Goal: Check status: Check status

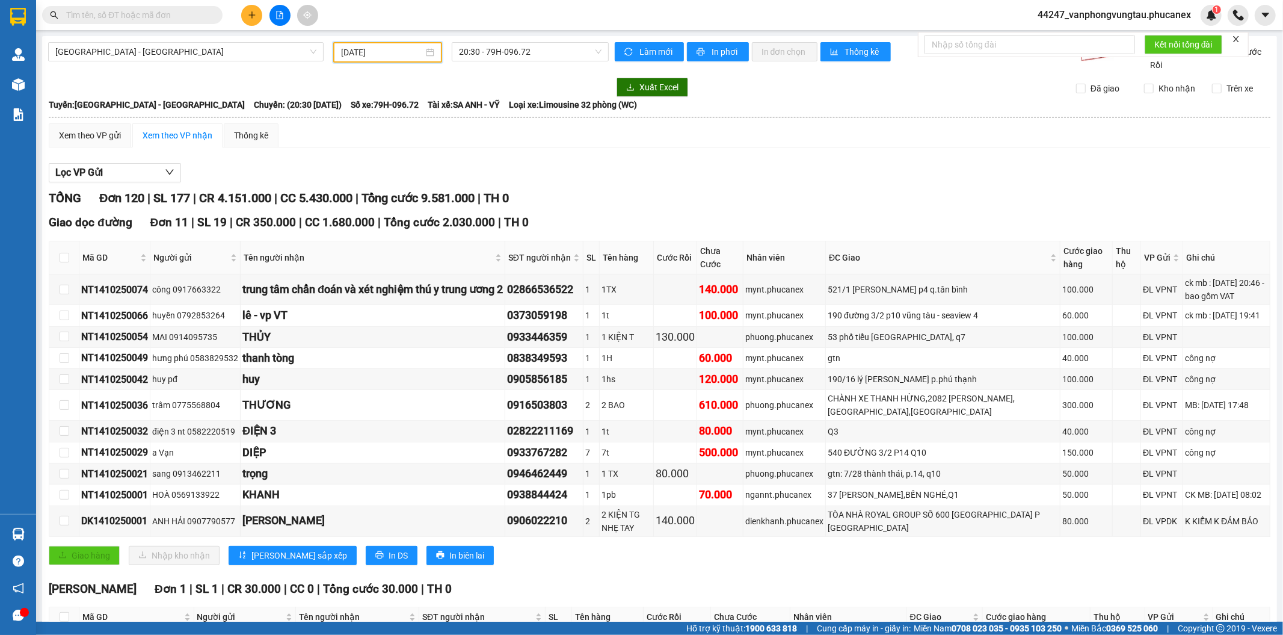
click at [398, 50] on input "[DATE]" at bounding box center [382, 52] width 82 height 13
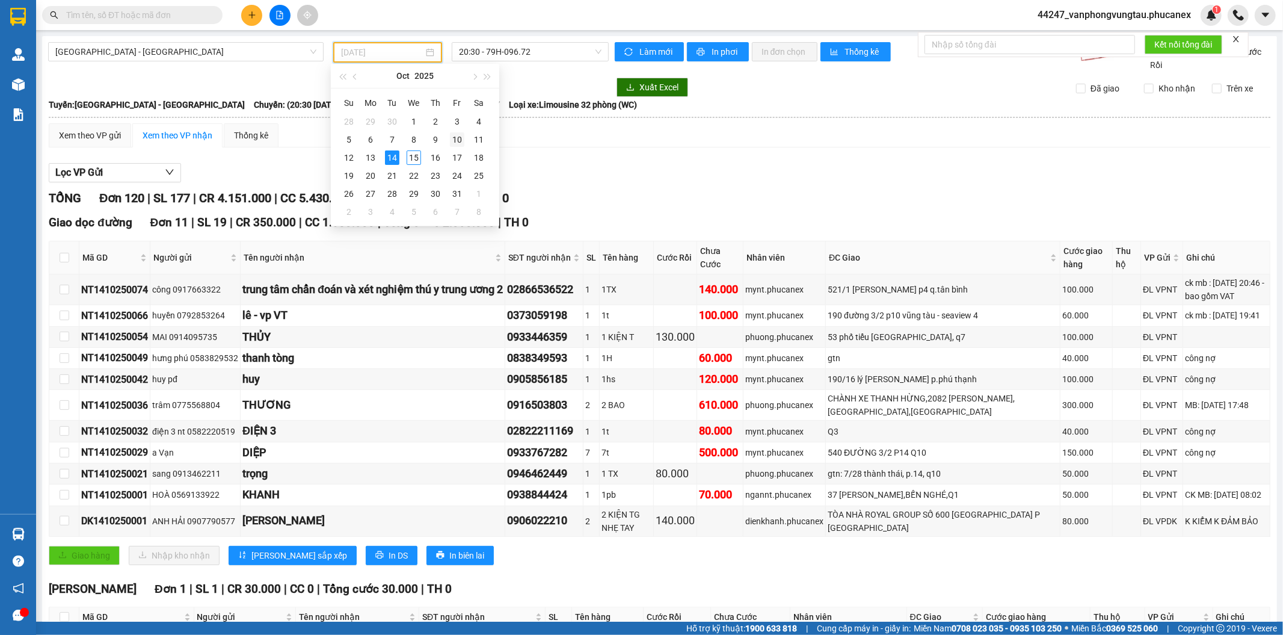
click at [456, 143] on div "10" at bounding box center [457, 139] width 14 height 14
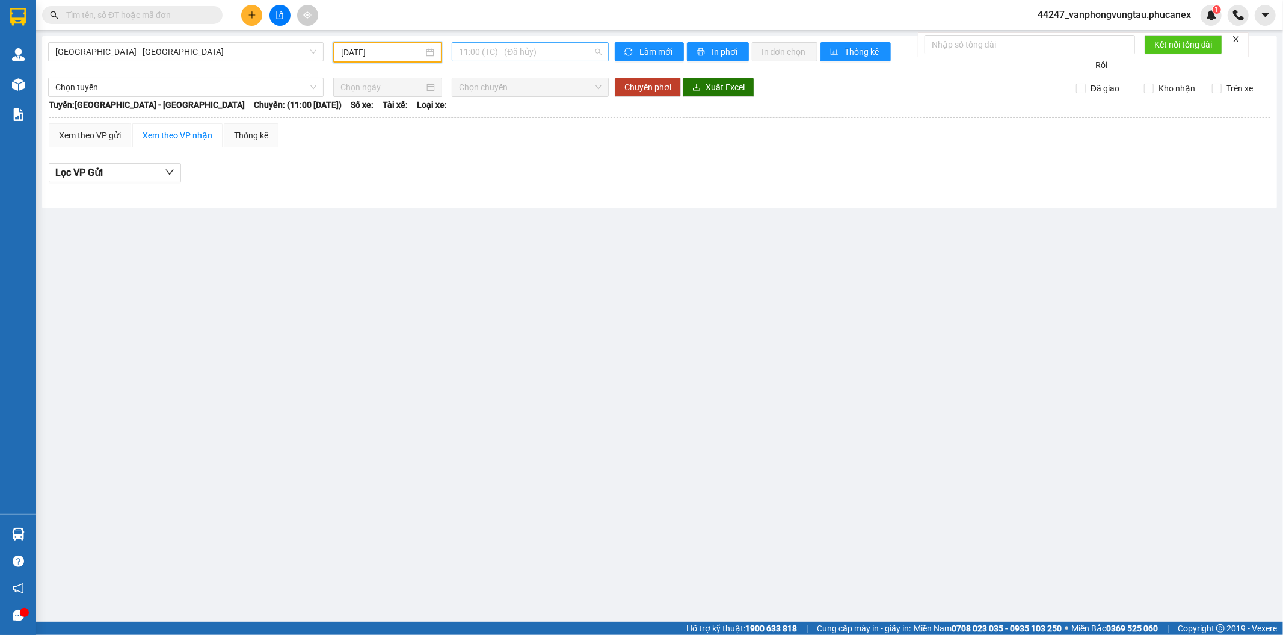
click at [479, 52] on span "11:00 (TC) - (Đã hủy)" at bounding box center [530, 52] width 142 height 18
click at [472, 119] on div "20:30 - 79H-099.07" at bounding box center [506, 114] width 94 height 13
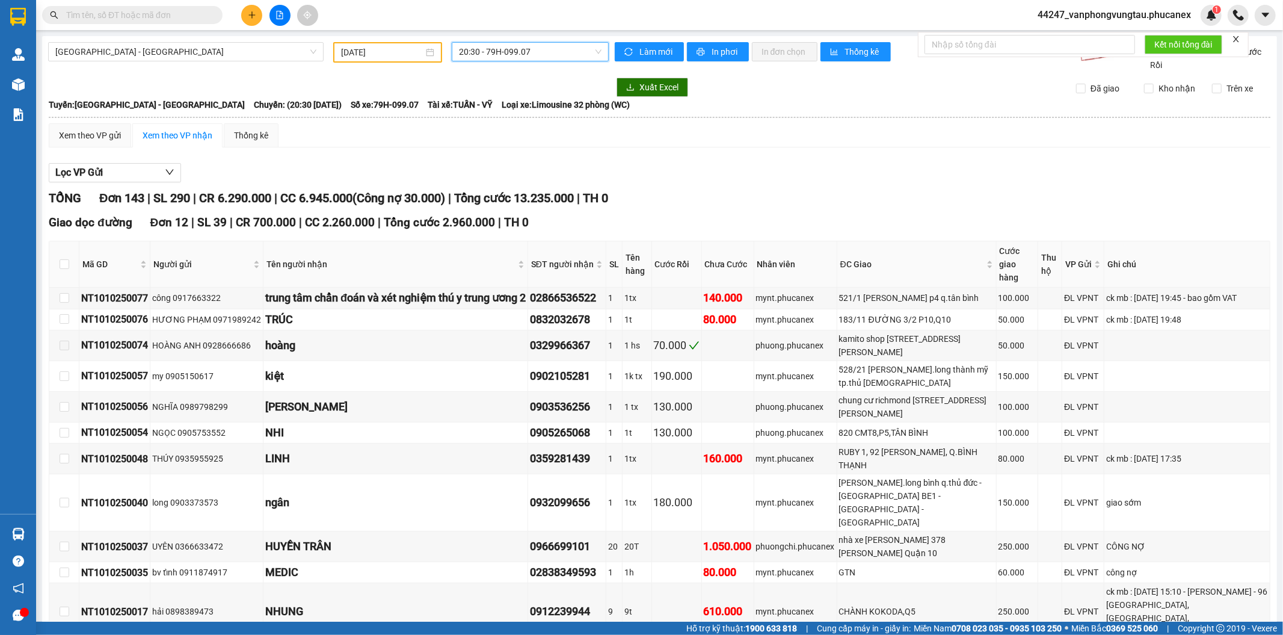
click at [369, 49] on input "[DATE]" at bounding box center [382, 52] width 82 height 13
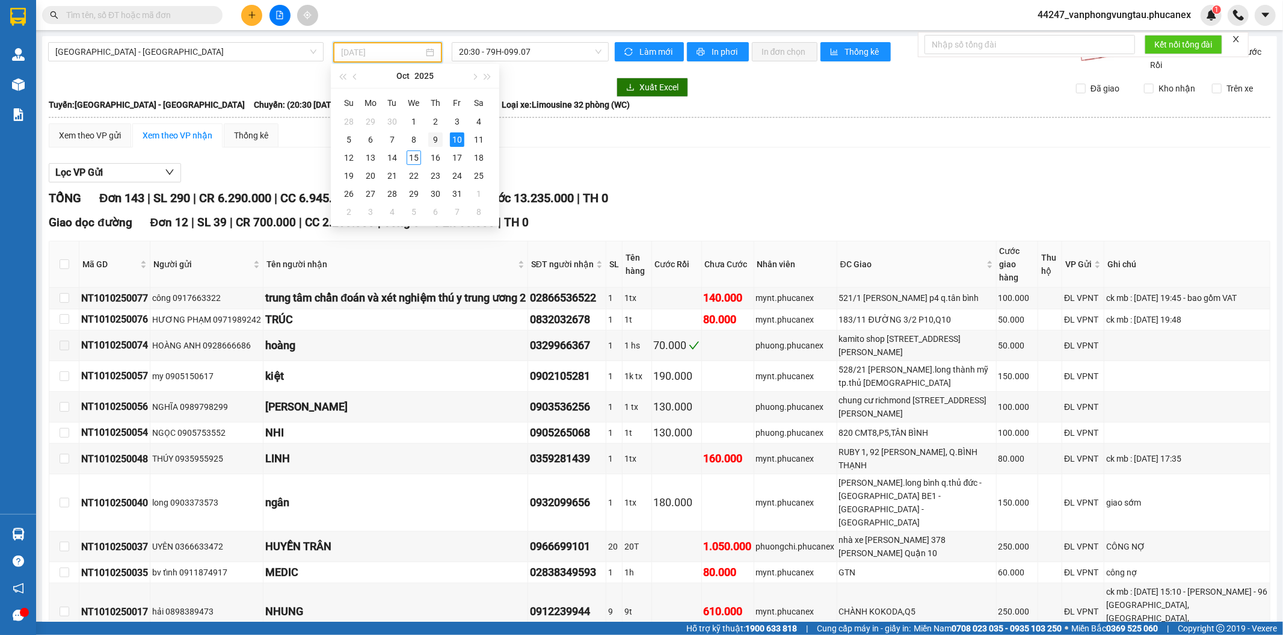
click at [440, 138] on div "9" at bounding box center [435, 139] width 14 height 14
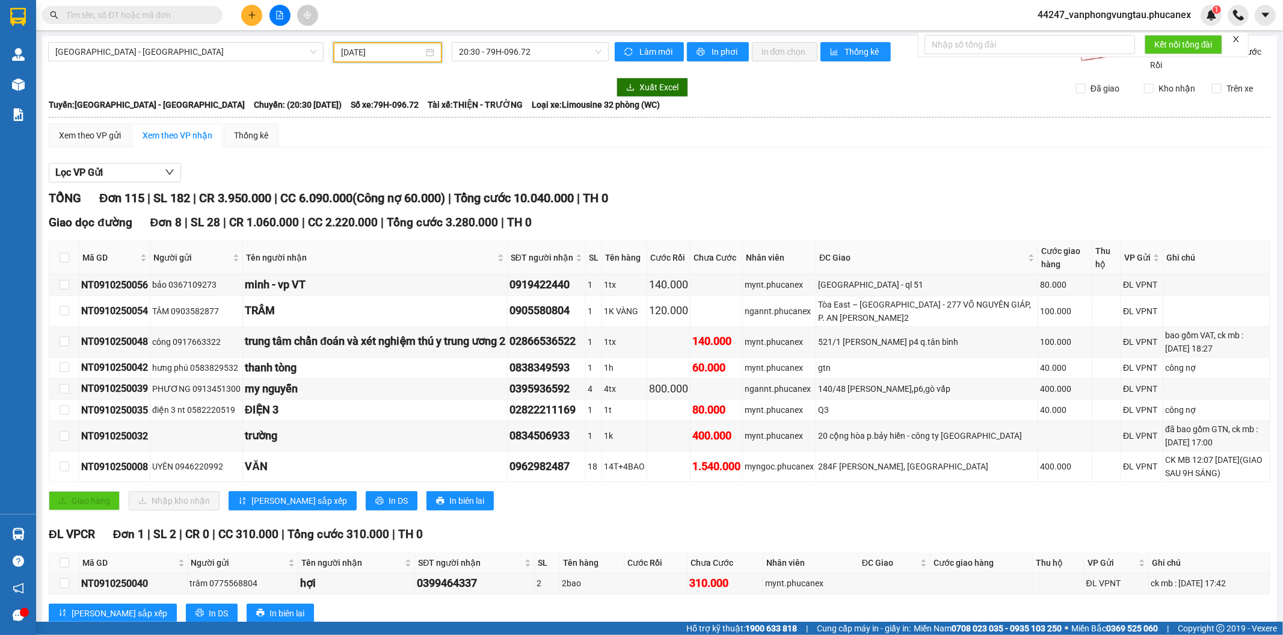
click at [355, 56] on input "[DATE]" at bounding box center [382, 52] width 82 height 13
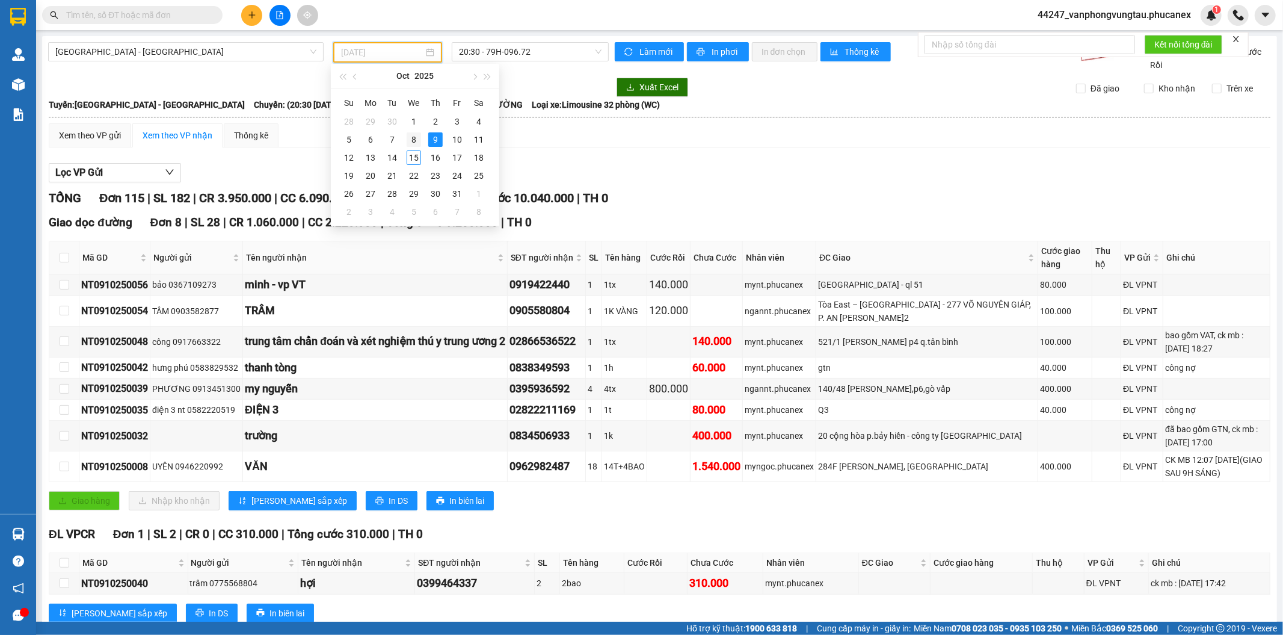
click at [414, 137] on div "8" at bounding box center [414, 139] width 14 height 14
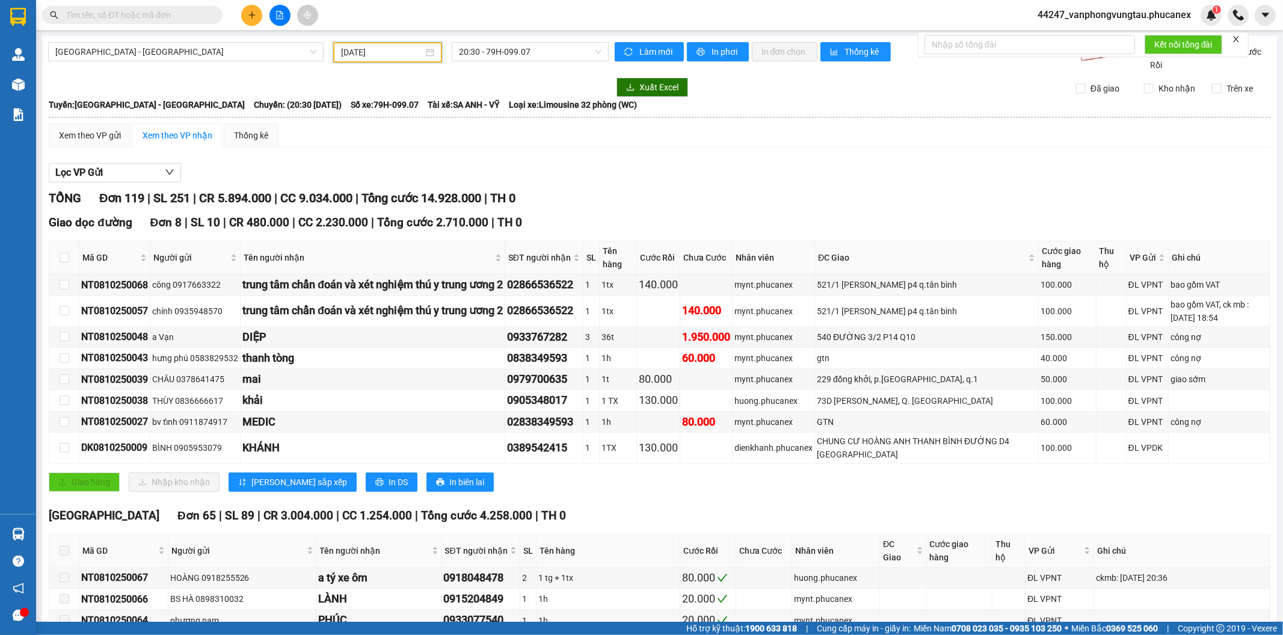
click at [369, 58] on input "[DATE]" at bounding box center [382, 52] width 82 height 13
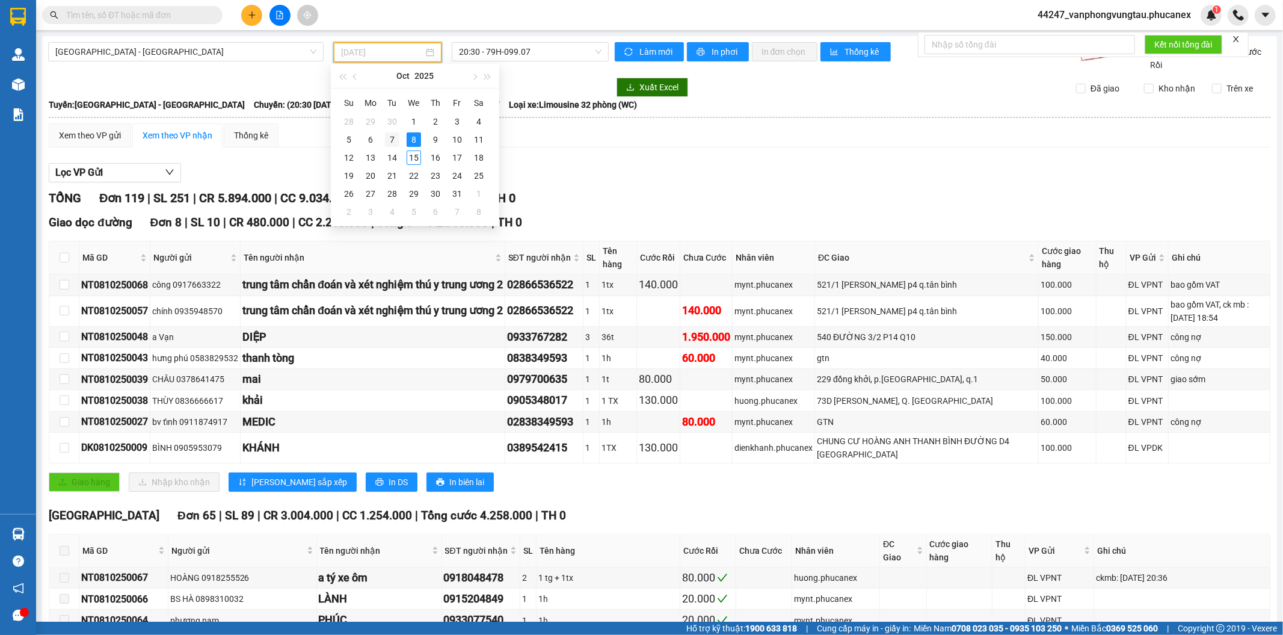
click at [392, 142] on div "7" at bounding box center [392, 139] width 14 height 14
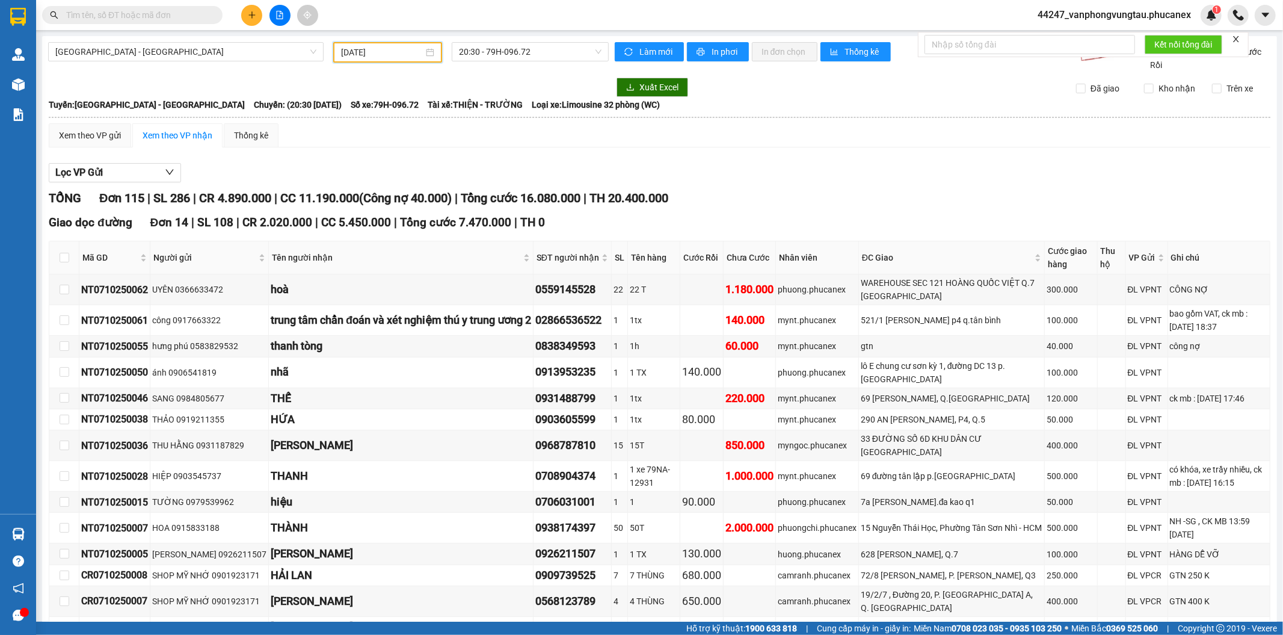
click at [386, 54] on input "[DATE]" at bounding box center [382, 52] width 82 height 13
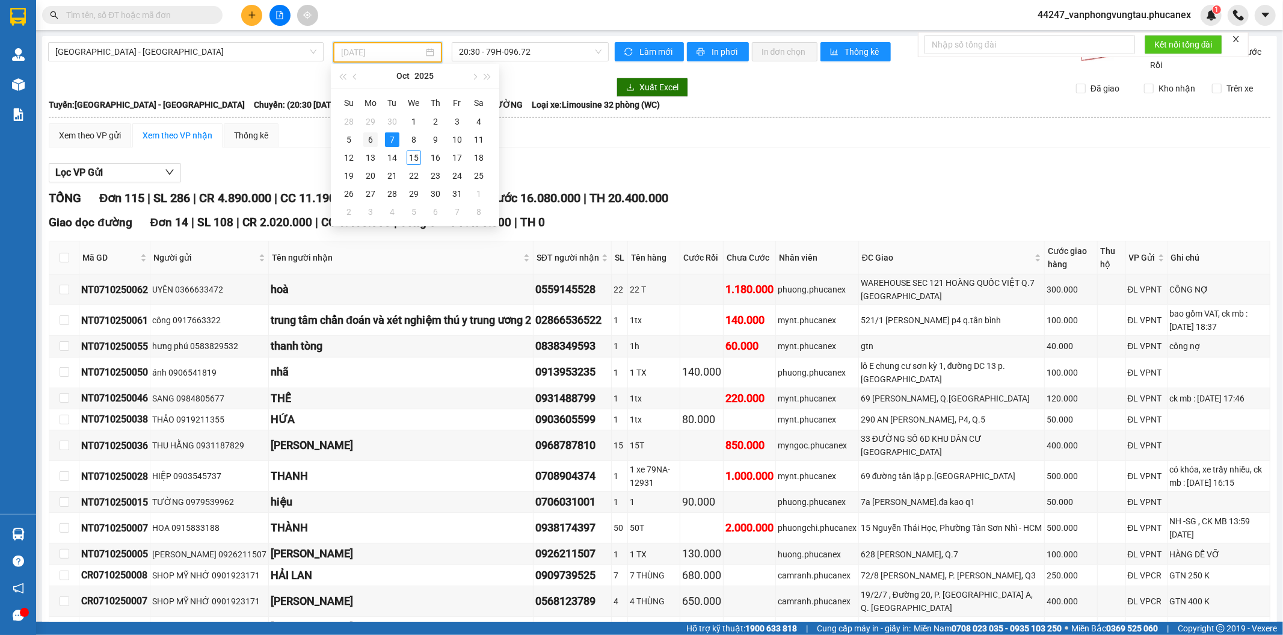
click at [371, 135] on div "6" at bounding box center [370, 139] width 14 height 14
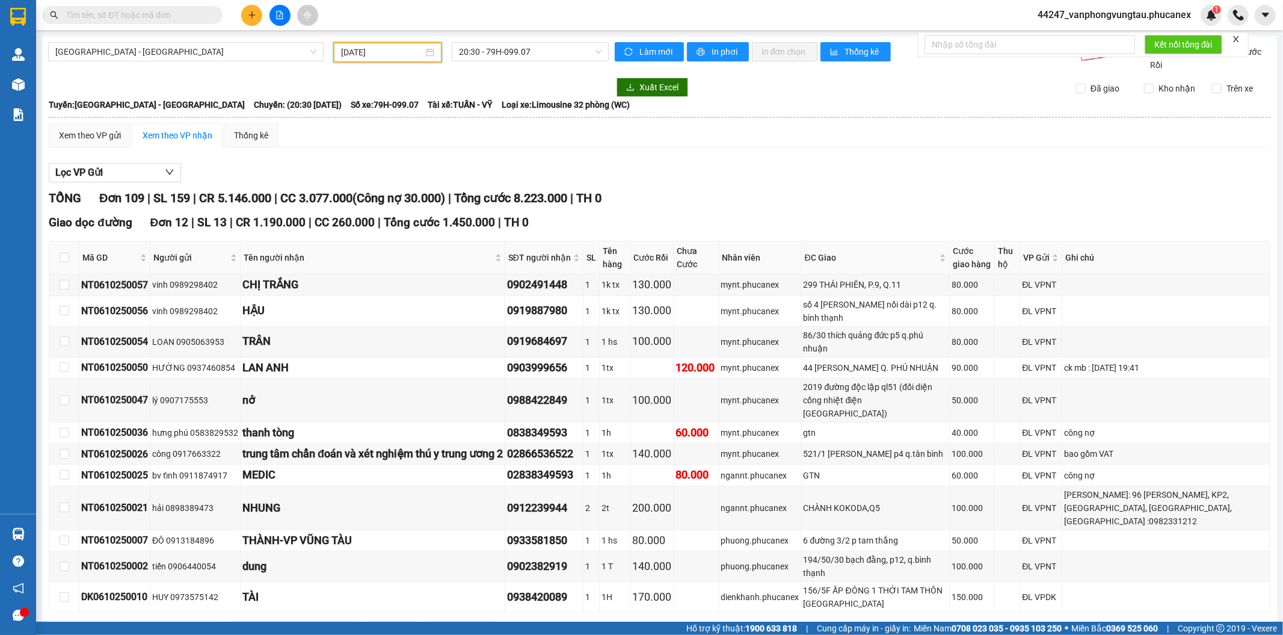
click at [353, 52] on input "[DATE]" at bounding box center [382, 52] width 82 height 13
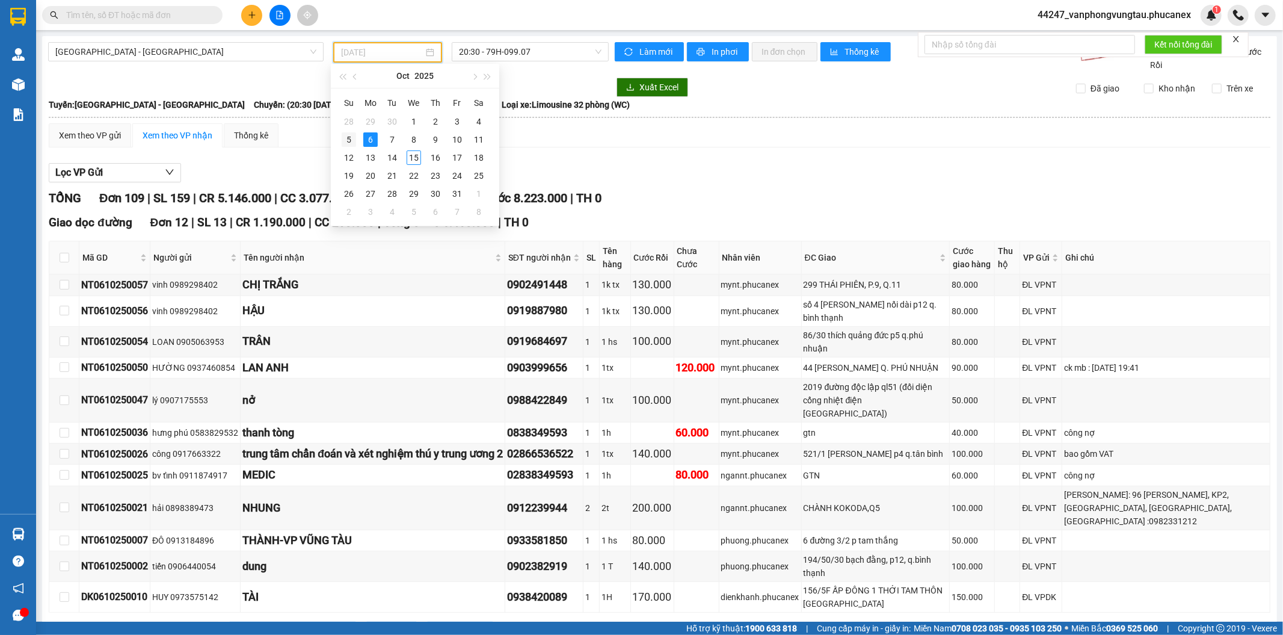
click at [348, 134] on div "5" at bounding box center [349, 139] width 14 height 14
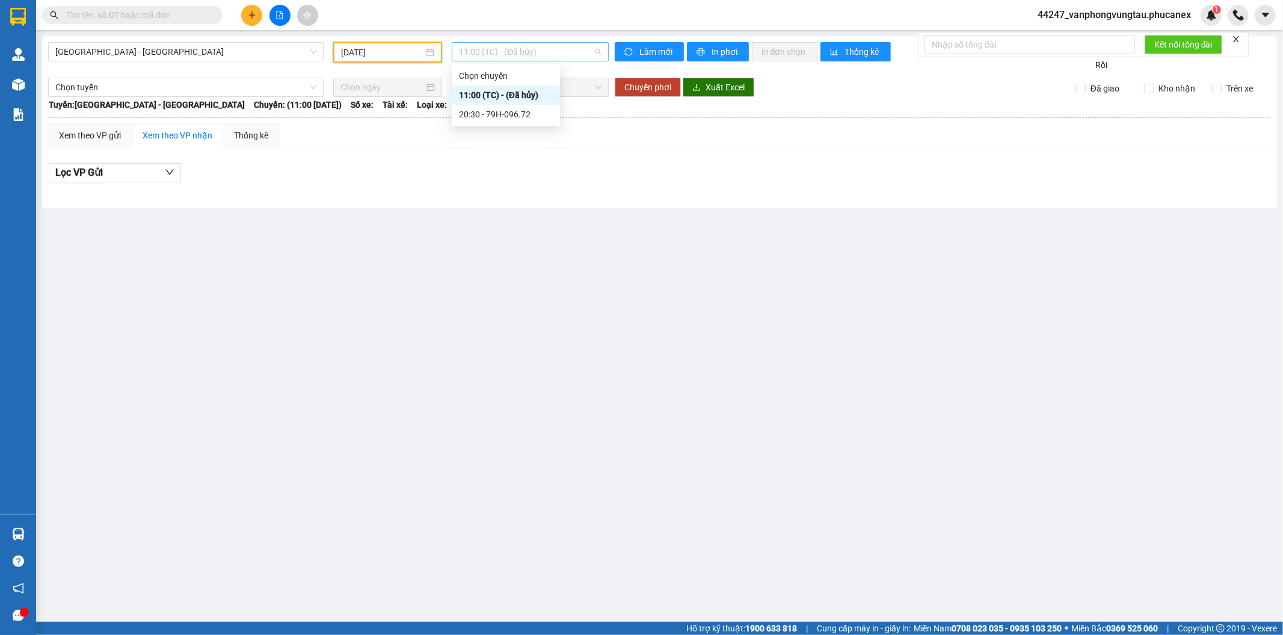
click at [482, 49] on span "11:00 (TC) - (Đã hủy)" at bounding box center [530, 52] width 142 height 18
click at [482, 117] on div "20:30 - 79H-096.72" at bounding box center [506, 114] width 94 height 13
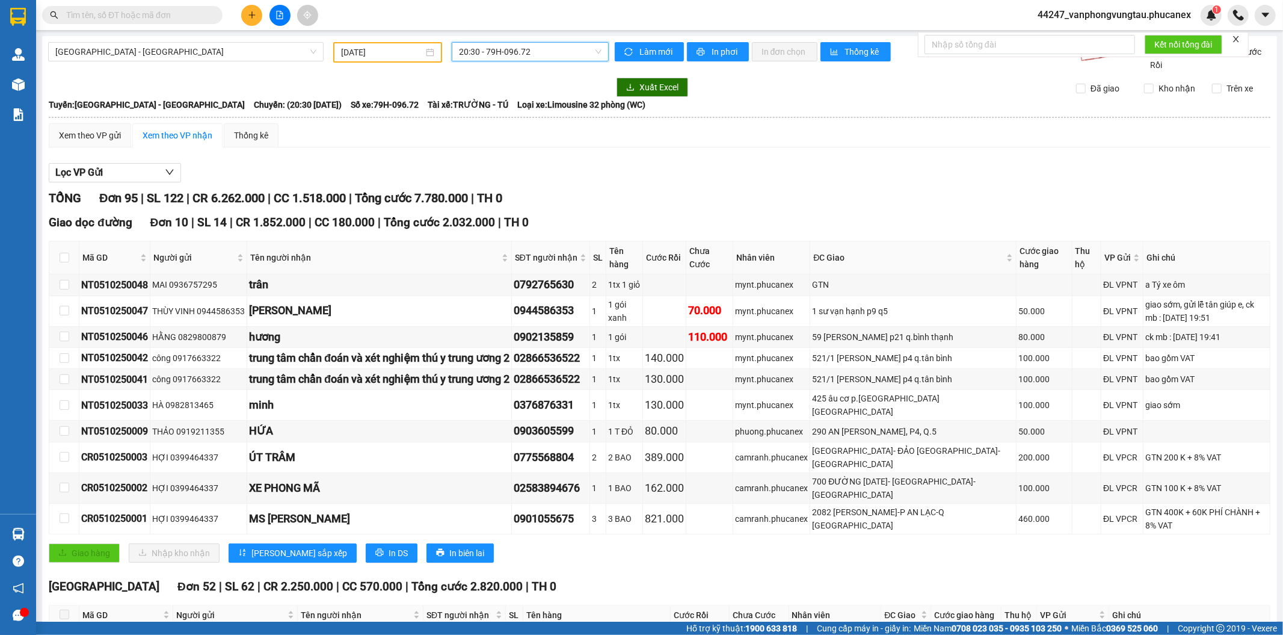
click at [370, 46] on input "[DATE]" at bounding box center [382, 52] width 82 height 13
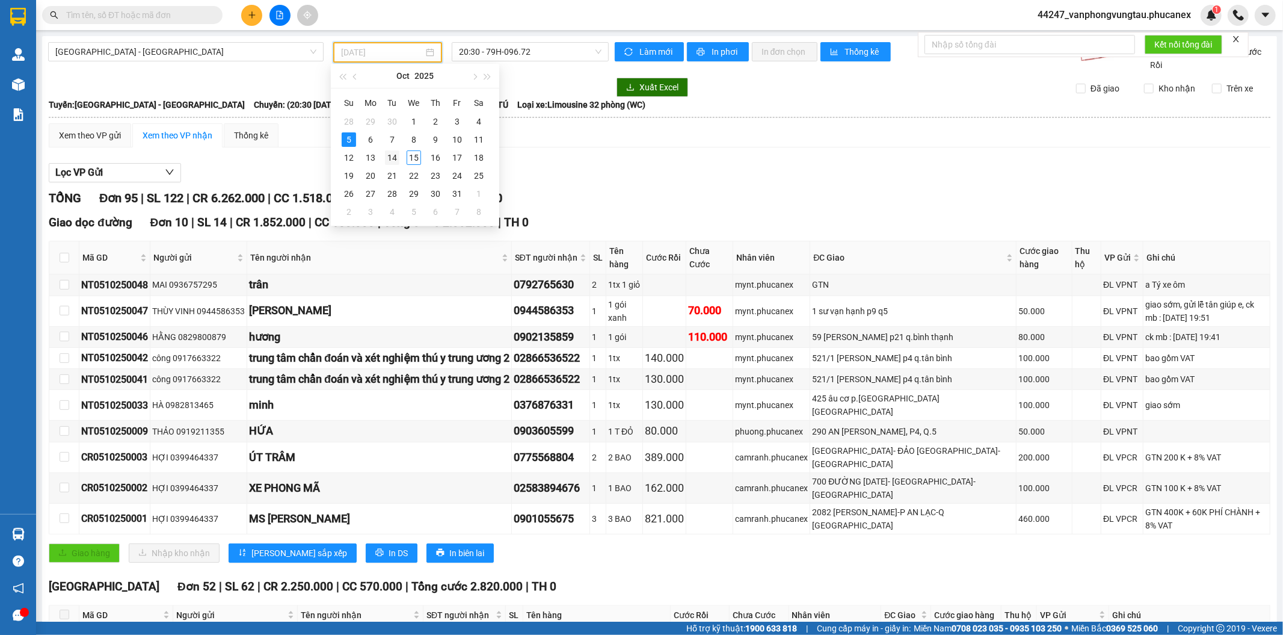
click at [392, 159] on div "14" at bounding box center [392, 157] width 14 height 14
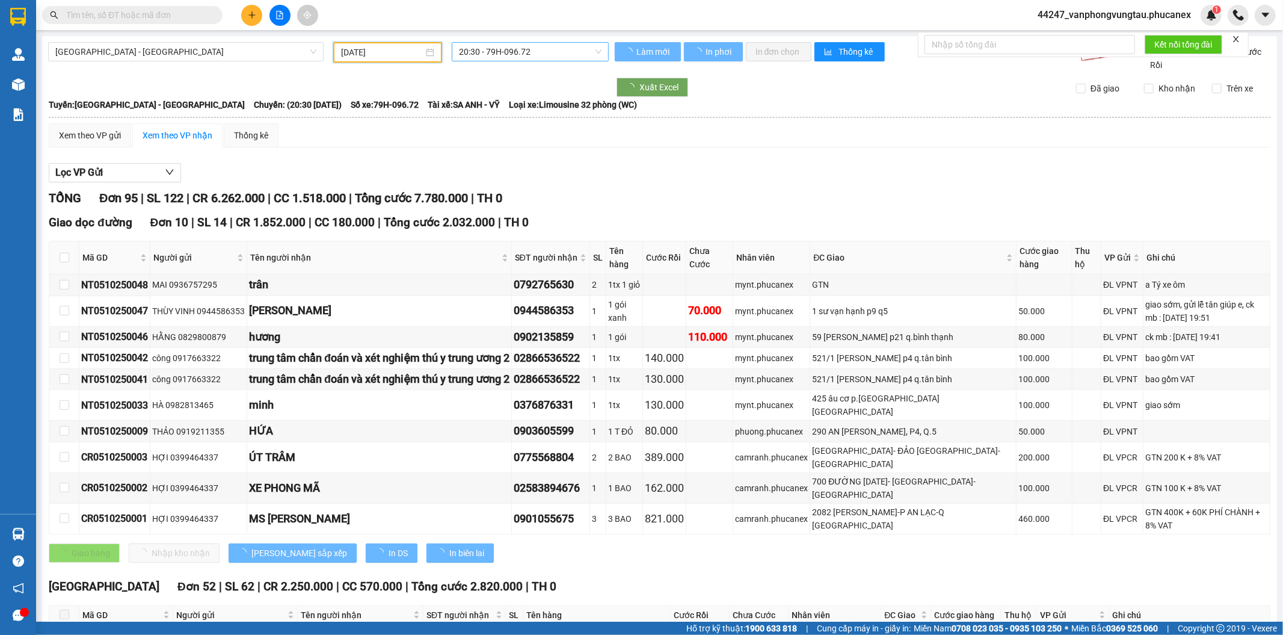
type input "[DATE]"
